Goal: Obtain resource: Obtain resource

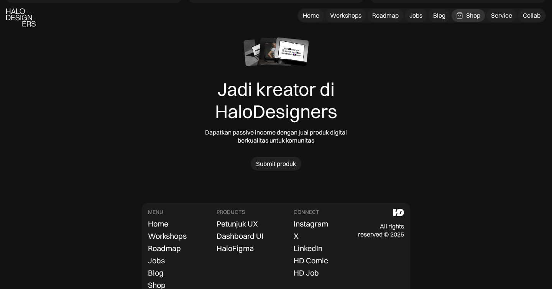
scroll to position [4172, 0]
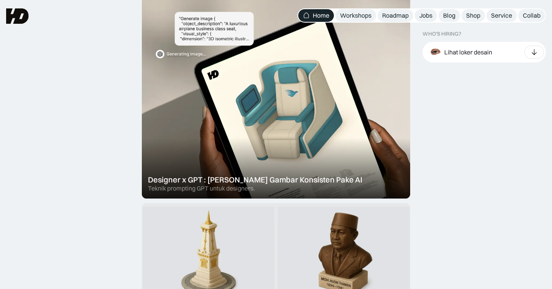
scroll to position [228, 0]
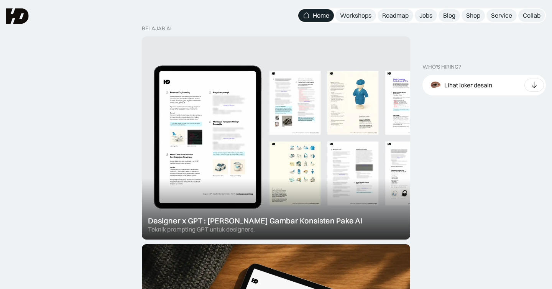
click at [328, 145] on div at bounding box center [276, 137] width 268 height 203
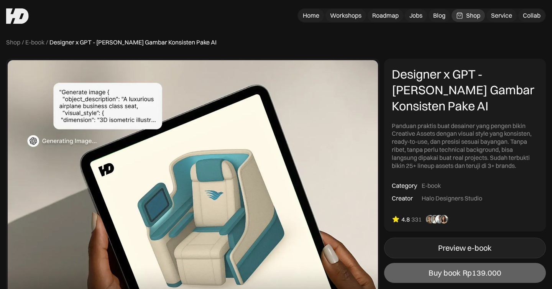
click at [452, 252] on div "Preview e-book" at bounding box center [464, 248] width 53 height 9
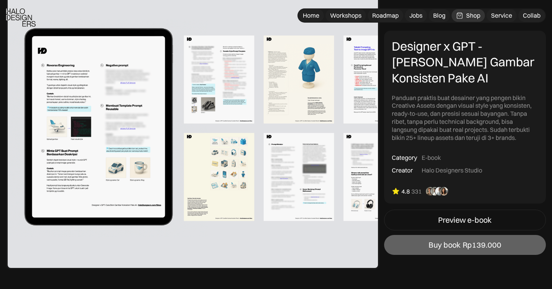
scroll to position [359, 0]
